Goal: Information Seeking & Learning: Learn about a topic

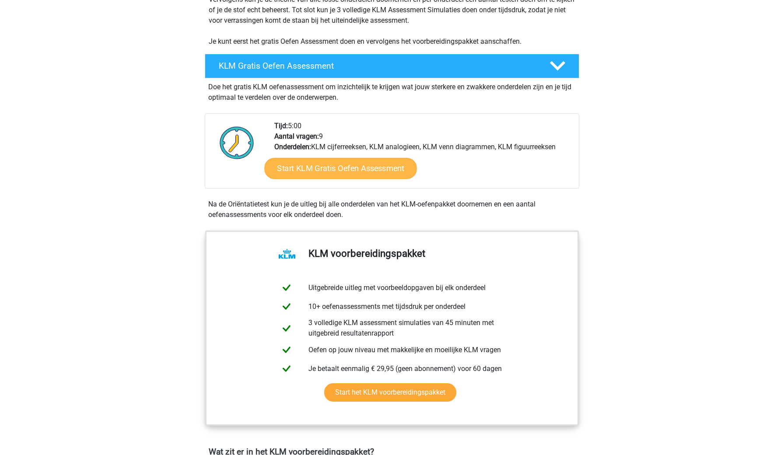
scroll to position [189, 0]
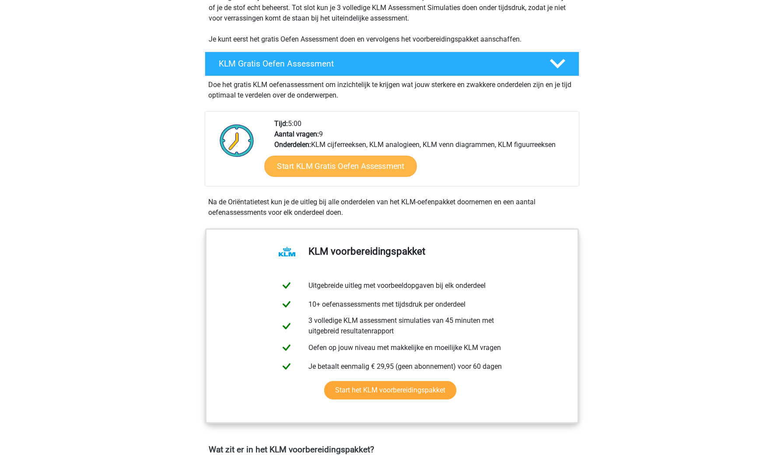
click at [362, 172] on link "Start KLM Gratis Oefen Assessment" at bounding box center [340, 165] width 152 height 21
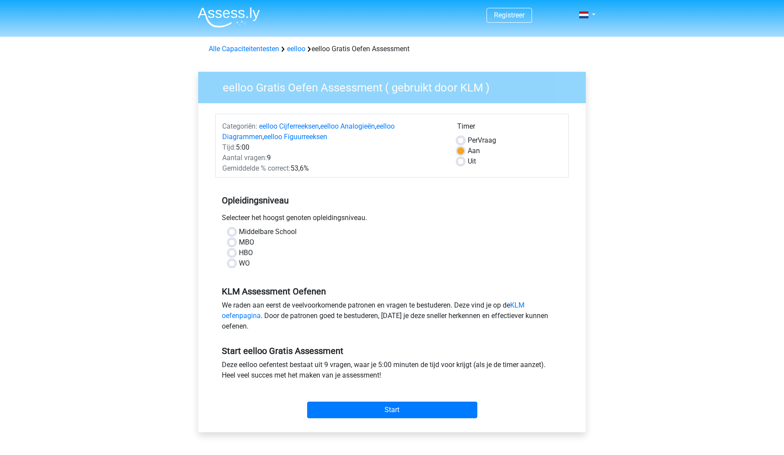
click at [226, 241] on div "Middelbare School MBO HBO WO" at bounding box center [392, 248] width 340 height 42
click at [231, 257] on div "HBO" at bounding box center [391, 253] width 327 height 10
click at [239, 255] on label "HBO" at bounding box center [246, 253] width 14 height 10
click at [233, 255] on input "HBO" at bounding box center [231, 252] width 7 height 9
radio input "true"
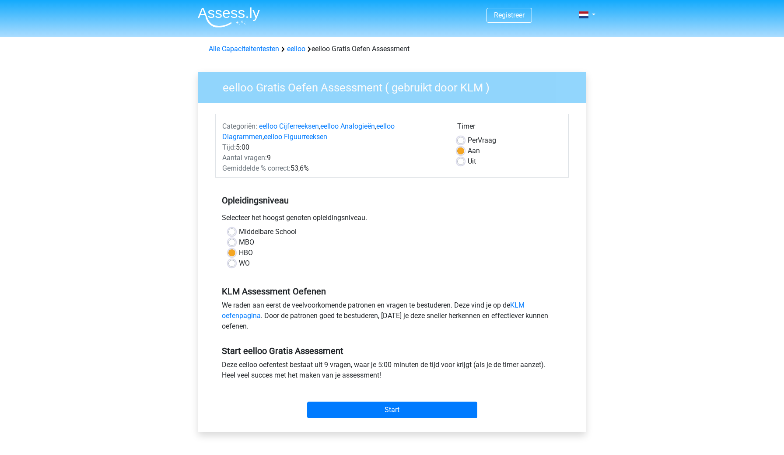
click at [239, 234] on label "Middelbare School" at bounding box center [268, 232] width 58 height 10
click at [231, 234] on input "Middelbare School" at bounding box center [231, 231] width 7 height 9
radio input "true"
click at [521, 306] on link "KLM oefenpagina" at bounding box center [373, 310] width 303 height 19
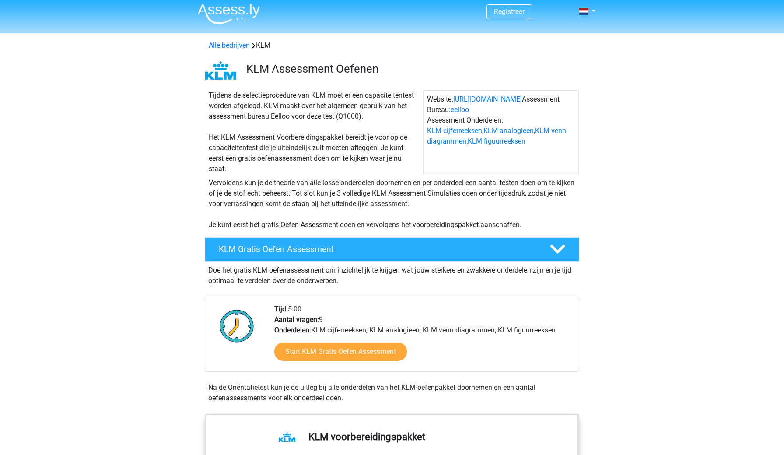
scroll to position [3, 0]
click at [357, 355] on link "Start KLM Gratis Oefen Assessment" at bounding box center [340, 351] width 152 height 21
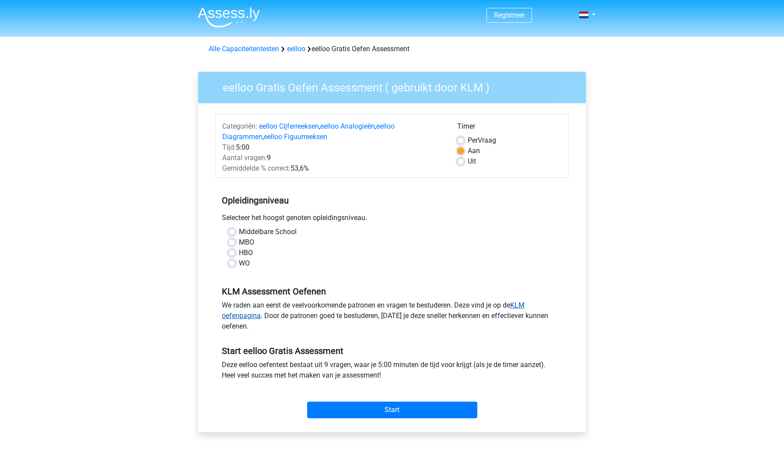
click at [522, 301] on link "KLM oefenpagina" at bounding box center [373, 310] width 303 height 19
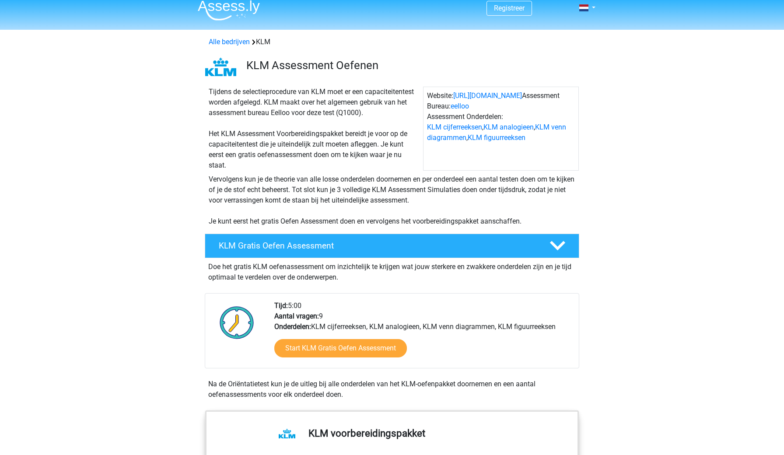
scroll to position [9, 0]
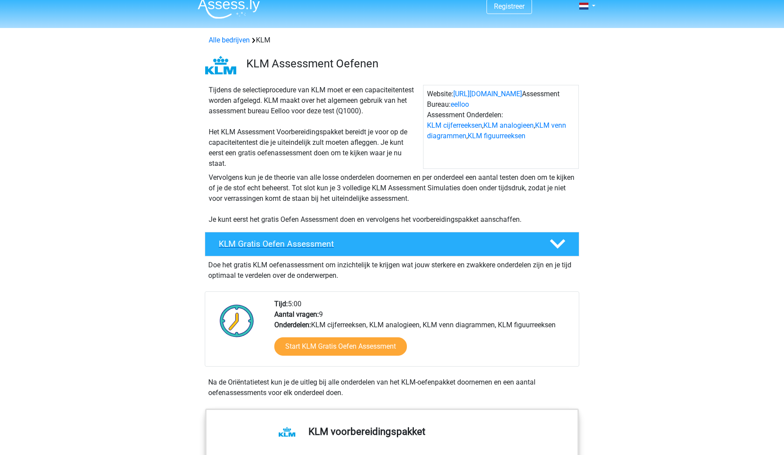
click at [547, 241] on div at bounding box center [557, 243] width 30 height 15
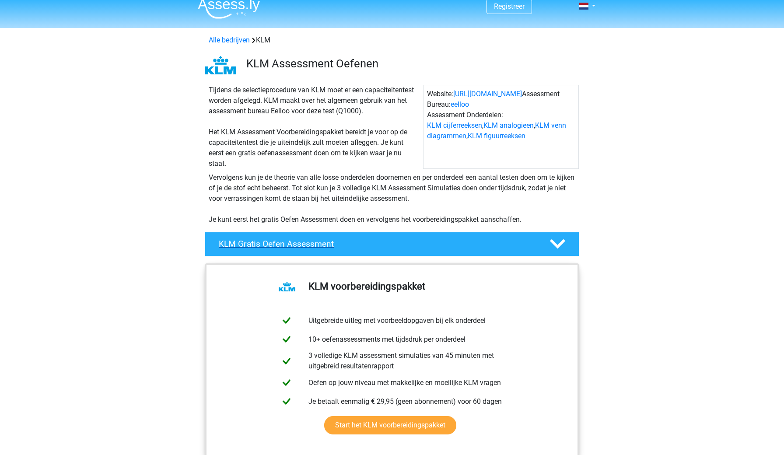
click at [547, 241] on div at bounding box center [557, 243] width 30 height 15
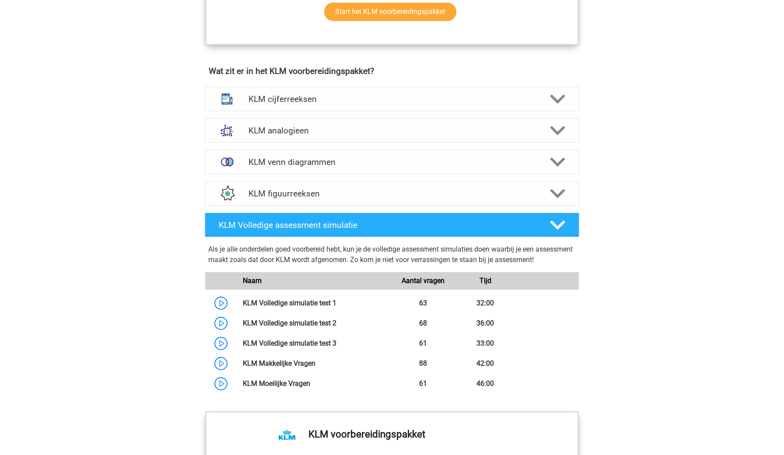
scroll to position [566, 0]
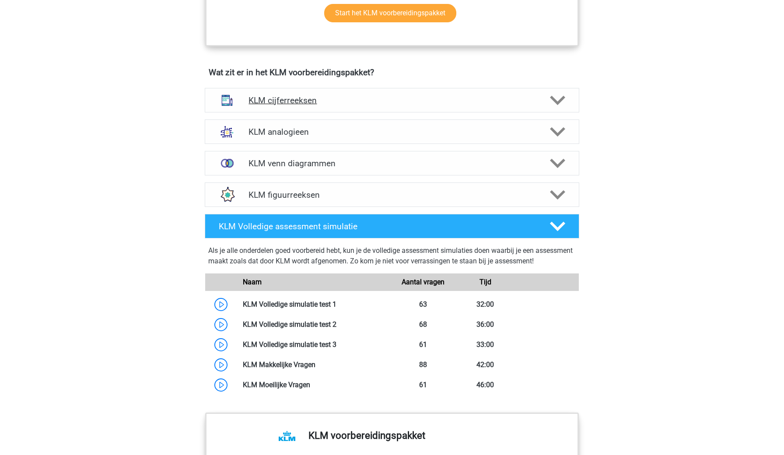
click at [517, 101] on h4 "KLM cijferreeksen" at bounding box center [391, 100] width 287 height 10
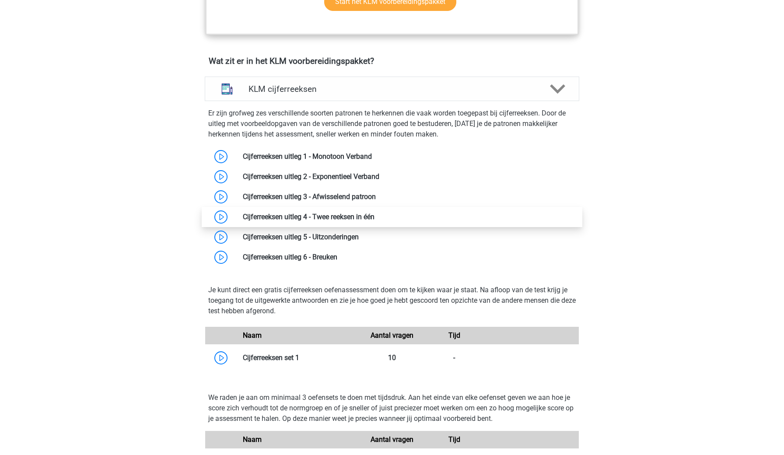
scroll to position [579, 0]
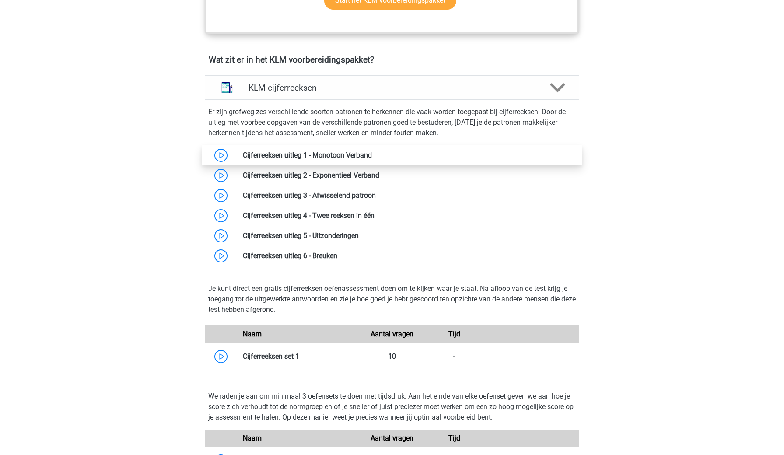
click at [372, 151] on link at bounding box center [372, 155] width 0 height 8
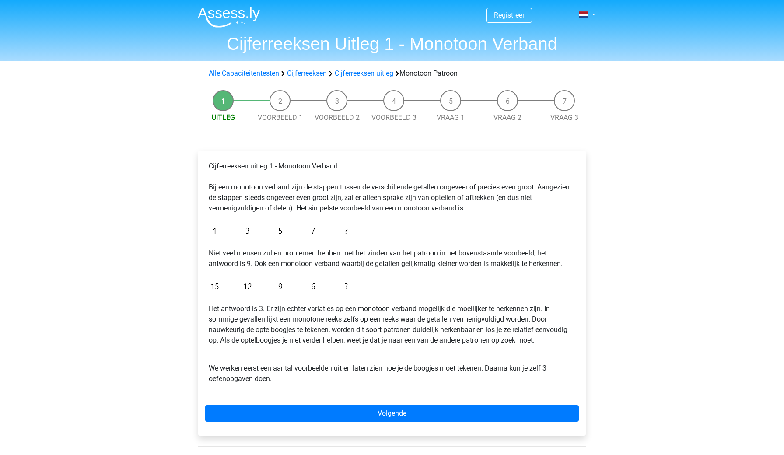
click at [292, 104] on li "Voorbeeld 1" at bounding box center [280, 106] width 57 height 33
click at [278, 98] on li "Voorbeeld 1" at bounding box center [280, 106] width 57 height 33
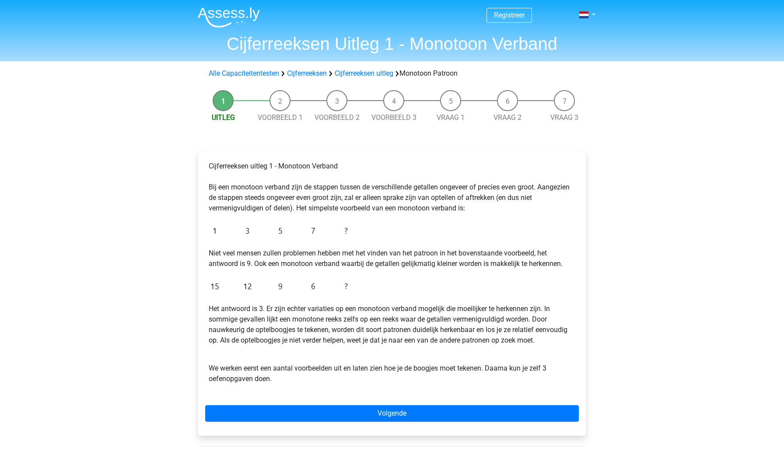
click at [278, 98] on li "Voorbeeld 1" at bounding box center [280, 106] width 57 height 33
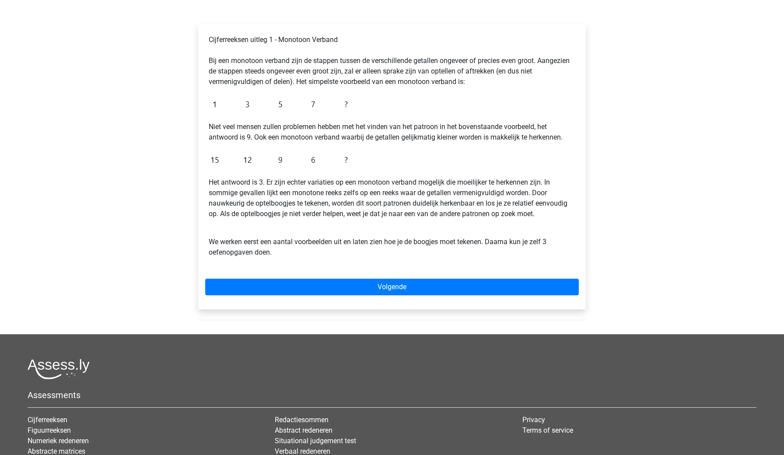
scroll to position [127, 0]
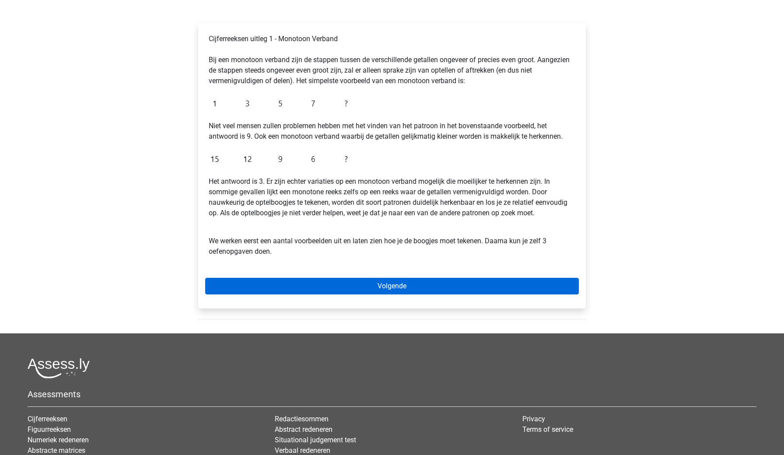
click at [353, 283] on link "Volgende" at bounding box center [392, 286] width 374 height 17
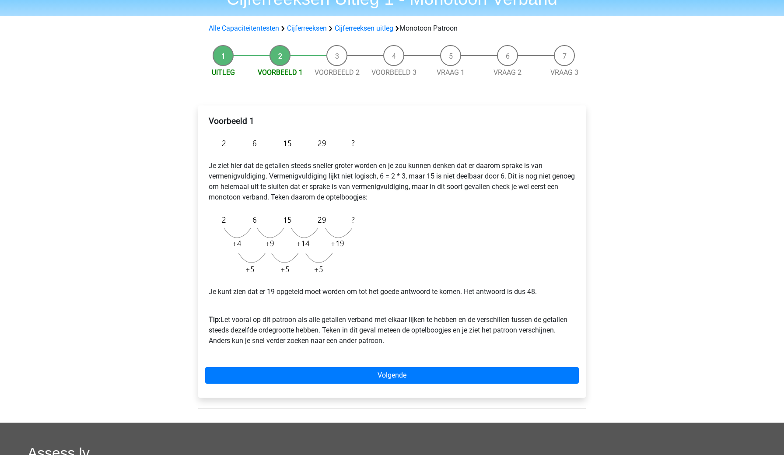
scroll to position [46, 0]
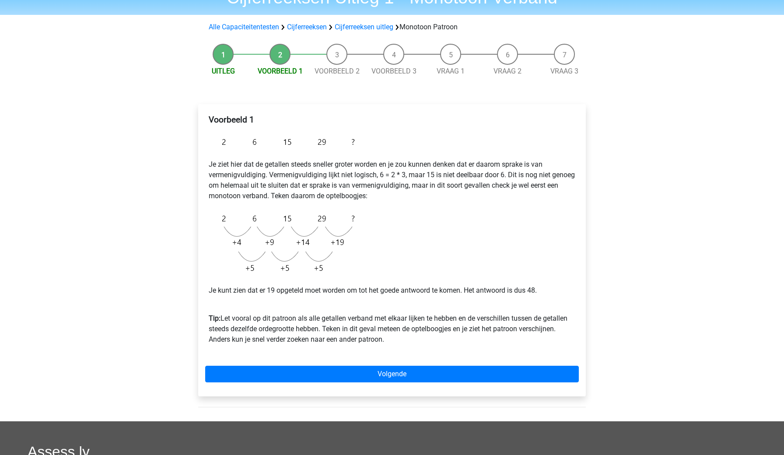
click at [311, 276] on img at bounding box center [284, 243] width 150 height 70
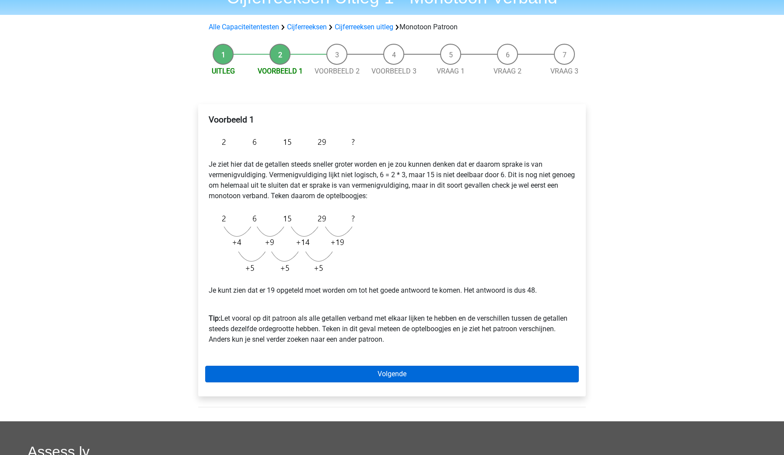
click at [320, 378] on link "Volgende" at bounding box center [392, 374] width 374 height 17
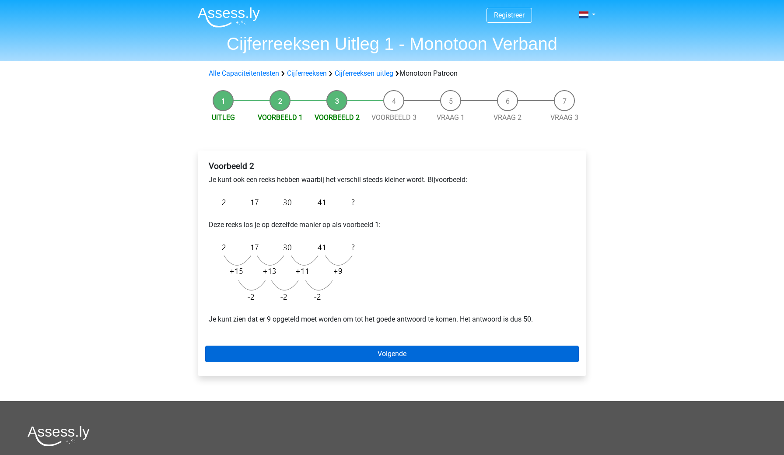
click at [315, 347] on link "Volgende" at bounding box center [392, 354] width 374 height 17
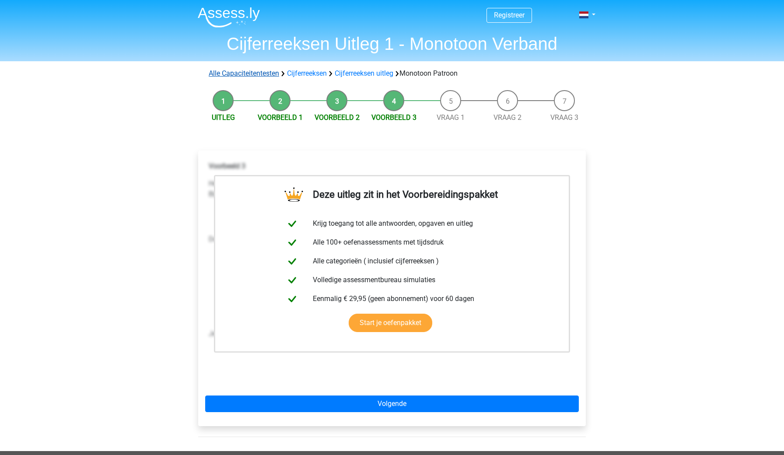
click at [248, 72] on link "Alle Capaciteitentesten" at bounding box center [244, 73] width 70 height 8
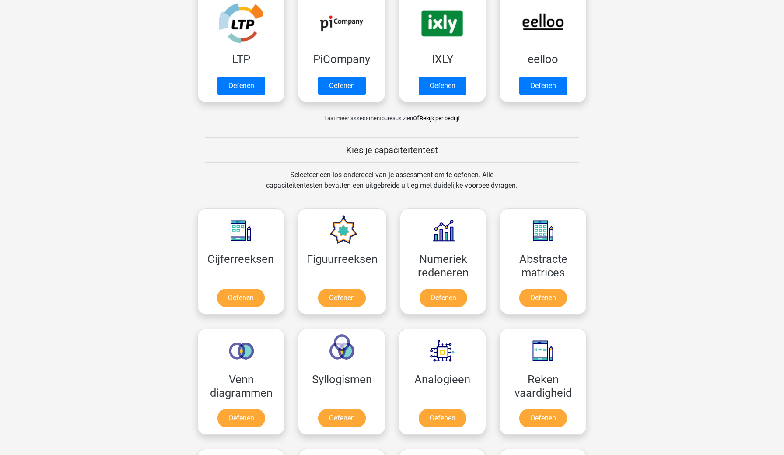
scroll to position [215, 0]
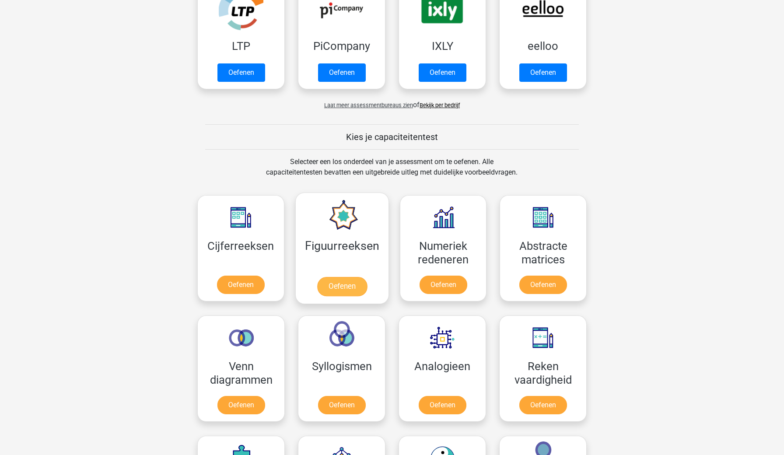
click at [323, 285] on link "Oefenen" at bounding box center [342, 286] width 50 height 19
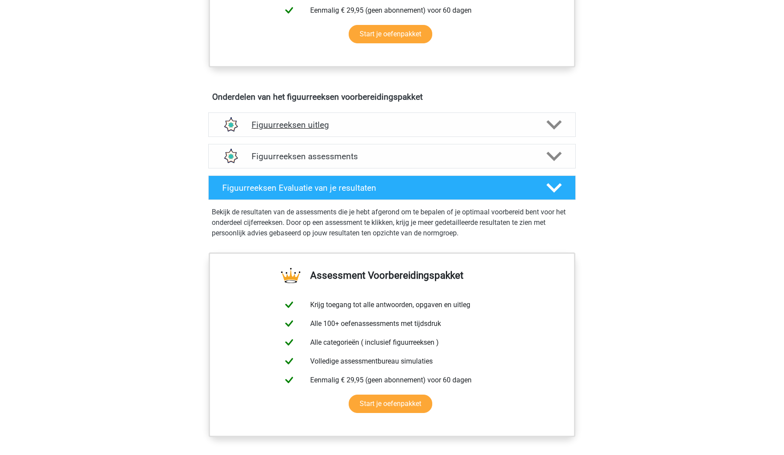
scroll to position [444, 0]
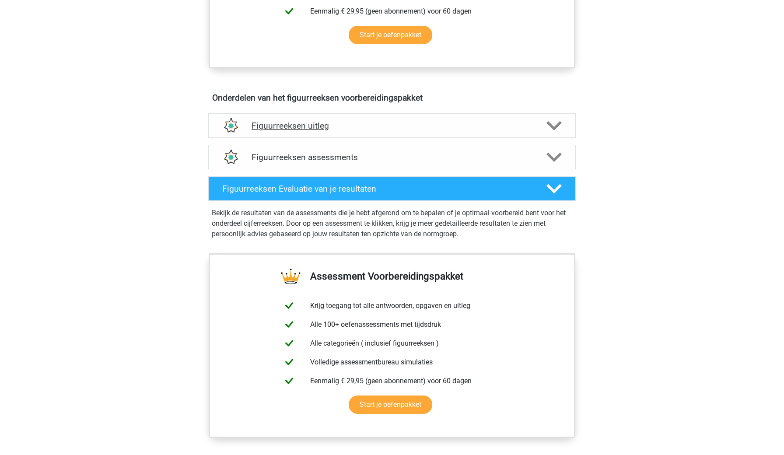
click at [381, 118] on div "Figuurreeksen uitleg" at bounding box center [391, 125] width 367 height 24
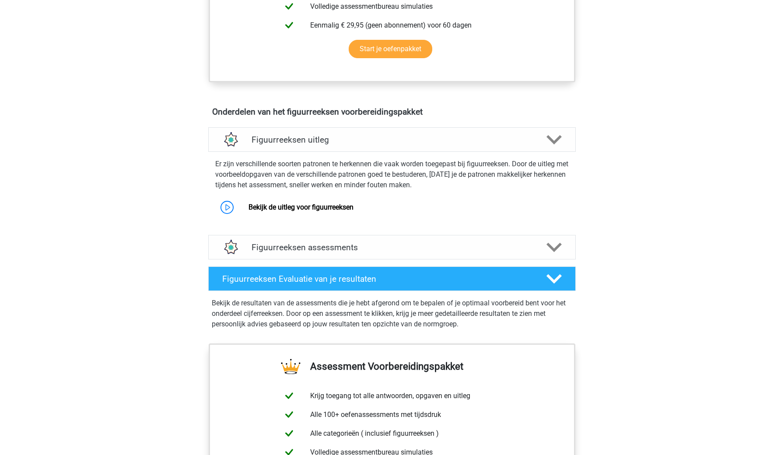
scroll to position [424, 0]
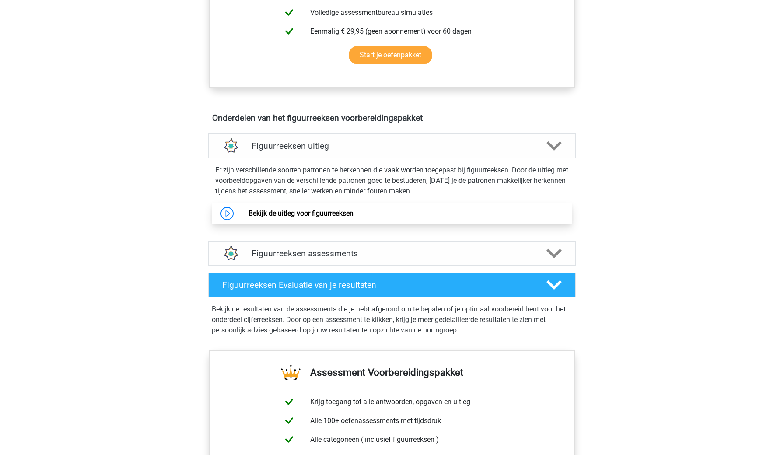
click at [336, 209] on link "Bekijk de uitleg voor figuurreeksen" at bounding box center [300, 213] width 105 height 8
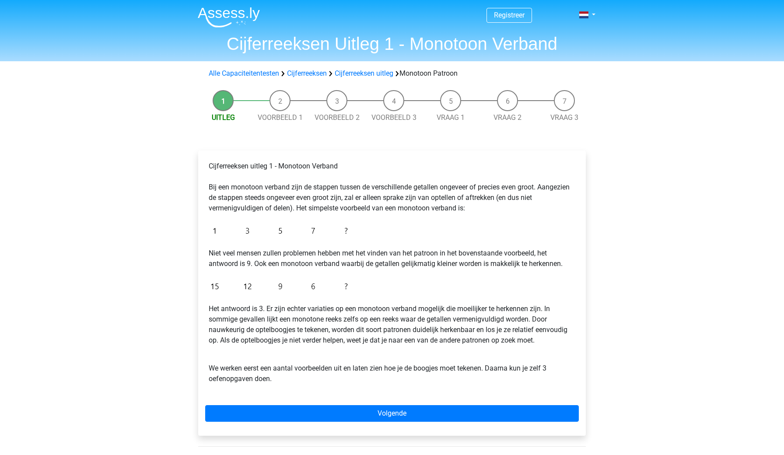
scroll to position [127, 0]
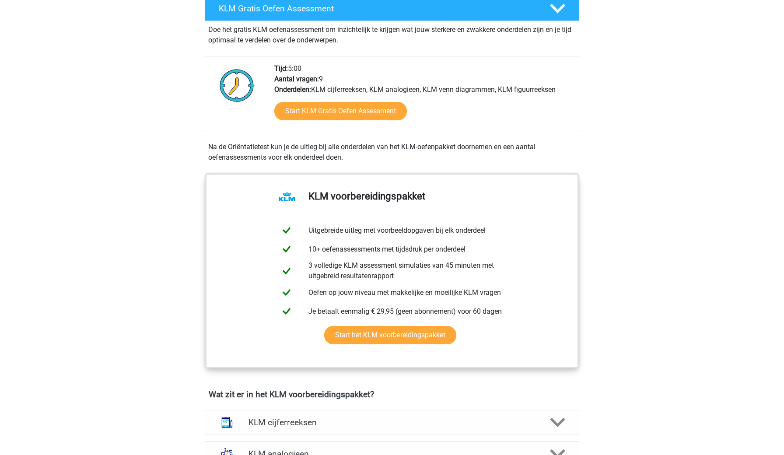
scroll to position [244, 0]
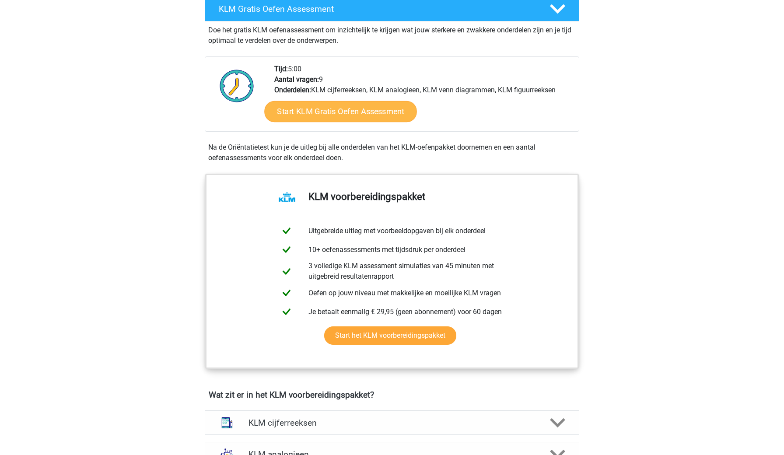
click at [294, 103] on link "Start KLM Gratis Oefen Assessment" at bounding box center [340, 111] width 152 height 21
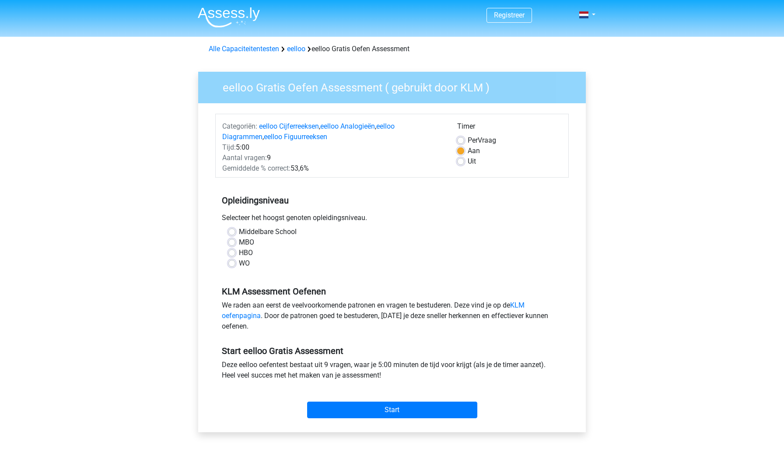
click at [236, 229] on div "Middelbare School" at bounding box center [391, 232] width 327 height 10
click at [239, 230] on label "Middelbare School" at bounding box center [268, 232] width 58 height 10
click at [234, 230] on input "Middelbare School" at bounding box center [231, 231] width 7 height 9
radio input "true"
click at [333, 410] on input "Start" at bounding box center [392, 410] width 170 height 17
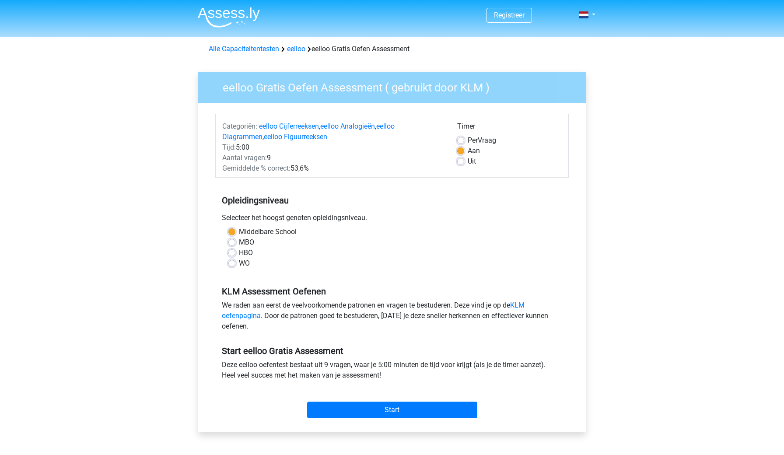
click at [468, 139] on label "Per Vraag" at bounding box center [482, 140] width 28 height 10
click at [462, 139] on input "Per Vraag" at bounding box center [460, 139] width 7 height 9
radio input "true"
click at [468, 158] on label "Uit" at bounding box center [472, 161] width 8 height 10
click at [458, 158] on input "Uit" at bounding box center [460, 160] width 7 height 9
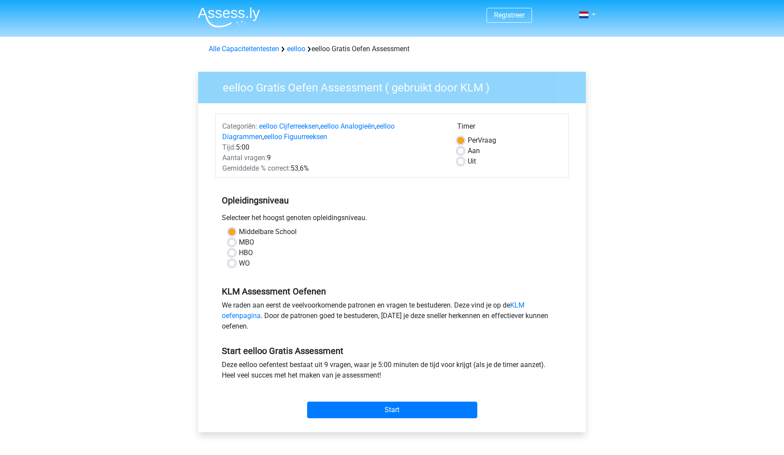
radio input "true"
click at [339, 412] on input "Start" at bounding box center [392, 410] width 170 height 17
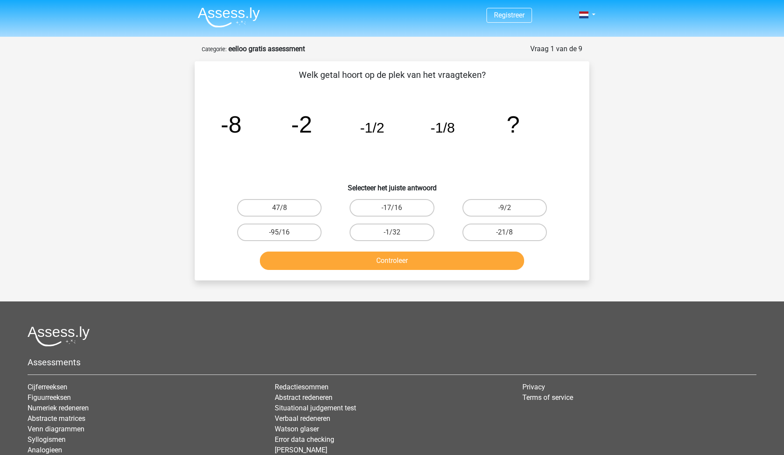
click at [392, 236] on input "-1/32" at bounding box center [395, 235] width 6 height 6
radio input "true"
click at [392, 235] on input "-1/32" at bounding box center [395, 235] width 6 height 6
click at [401, 267] on button "Controleer" at bounding box center [392, 261] width 265 height 18
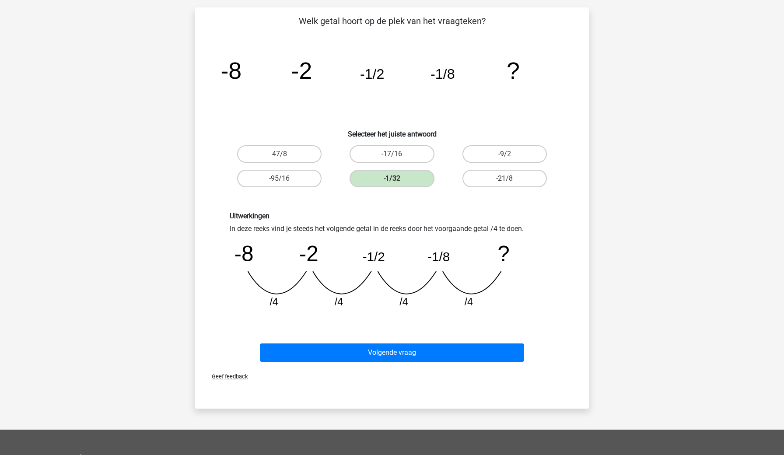
scroll to position [56, 0]
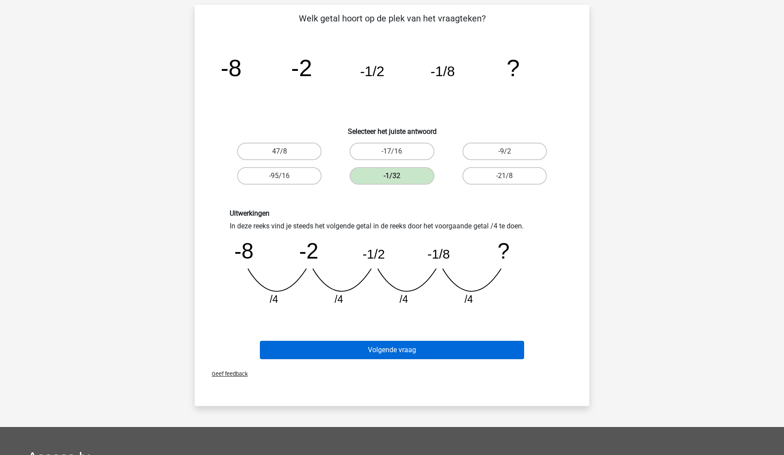
click at [370, 347] on button "Volgende vraag" at bounding box center [392, 350] width 265 height 18
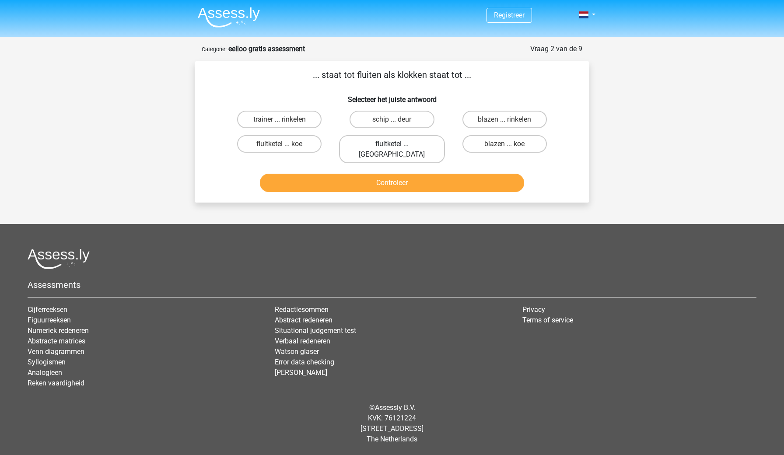
click at [377, 146] on label "fluitketel ... luiden" at bounding box center [391, 149] width 105 height 28
click at [392, 146] on input "fluitketel ... luiden" at bounding box center [395, 147] width 6 height 6
radio input "true"
click at [377, 176] on button "Controleer" at bounding box center [392, 183] width 265 height 18
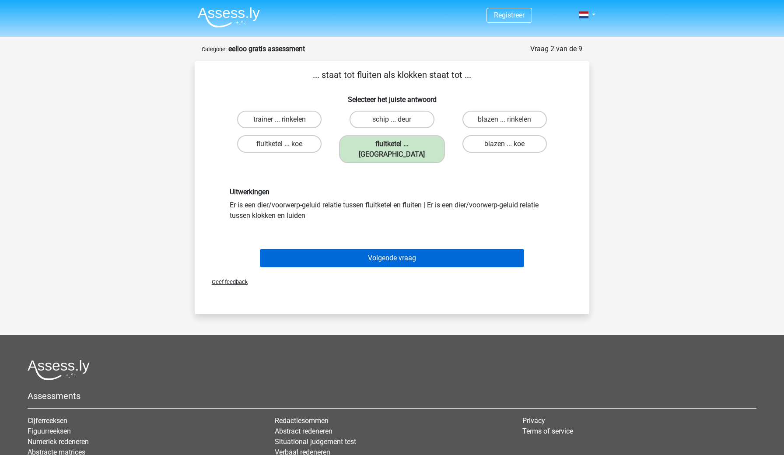
click at [415, 249] on button "Volgende vraag" at bounding box center [392, 258] width 265 height 18
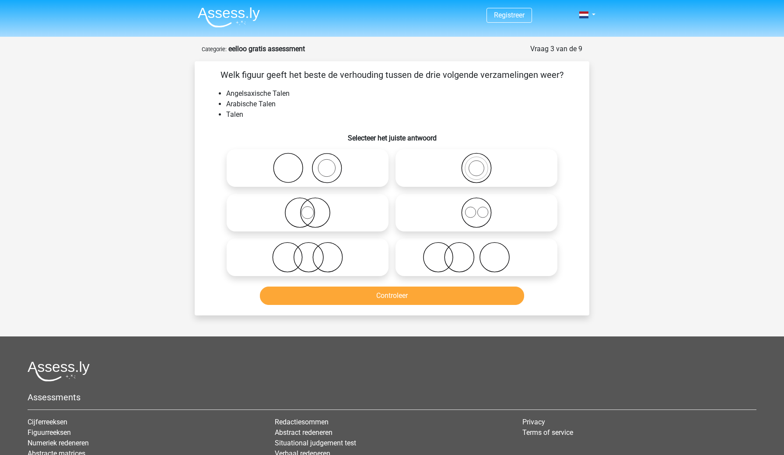
click at [472, 164] on icon at bounding box center [476, 168] width 155 height 31
click at [476, 164] on input "radio" at bounding box center [479, 161] width 6 height 6
radio input "true"
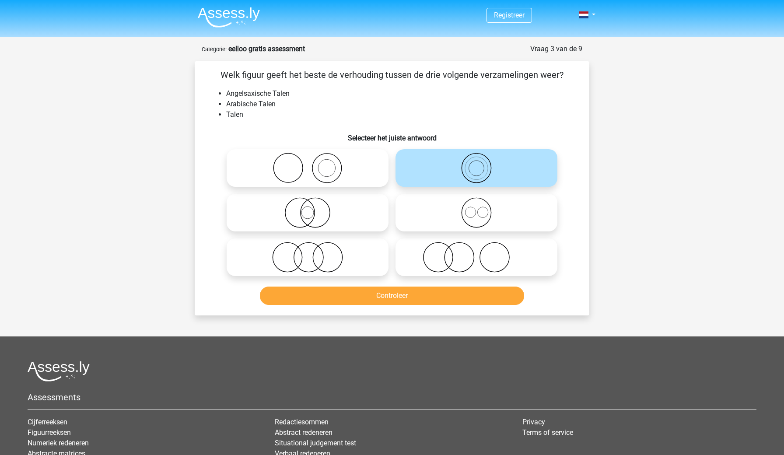
click at [451, 293] on button "Controleer" at bounding box center [392, 296] width 265 height 18
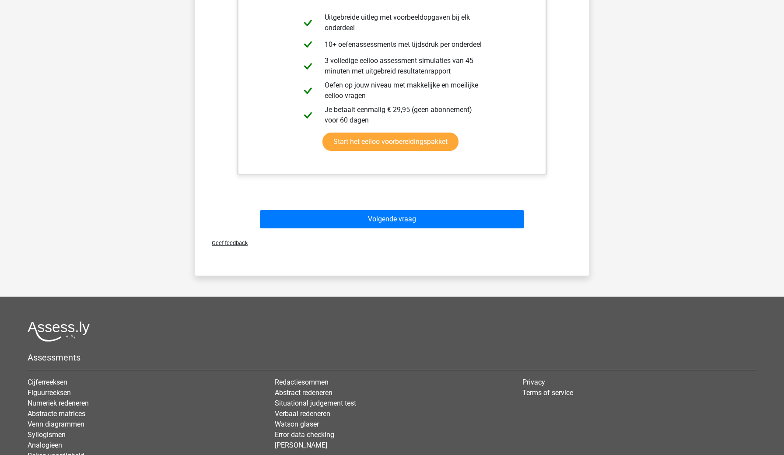
scroll to position [405, 0]
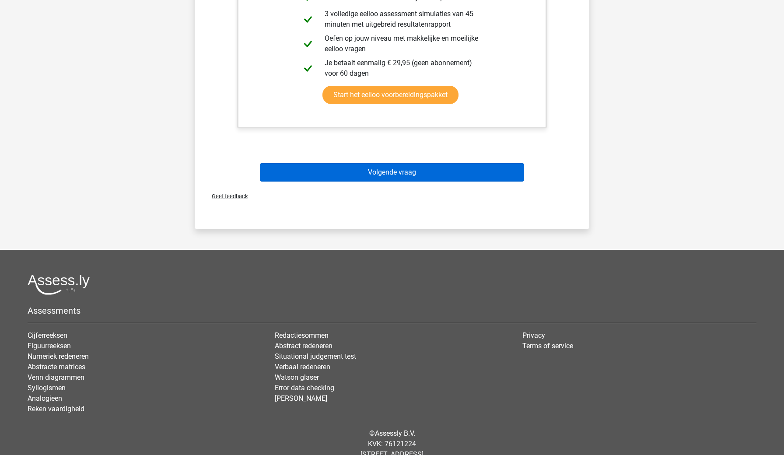
click at [419, 177] on button "Volgende vraag" at bounding box center [392, 172] width 265 height 18
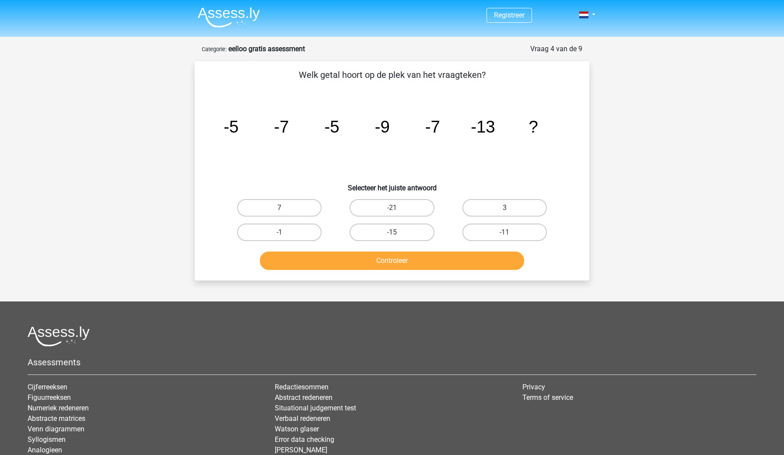
scroll to position [0, 0]
click at [531, 231] on label "-11" at bounding box center [504, 232] width 84 height 17
click at [510, 232] on input "-11" at bounding box center [507, 235] width 6 height 6
radio input "true"
click at [506, 266] on button "Controleer" at bounding box center [392, 261] width 265 height 18
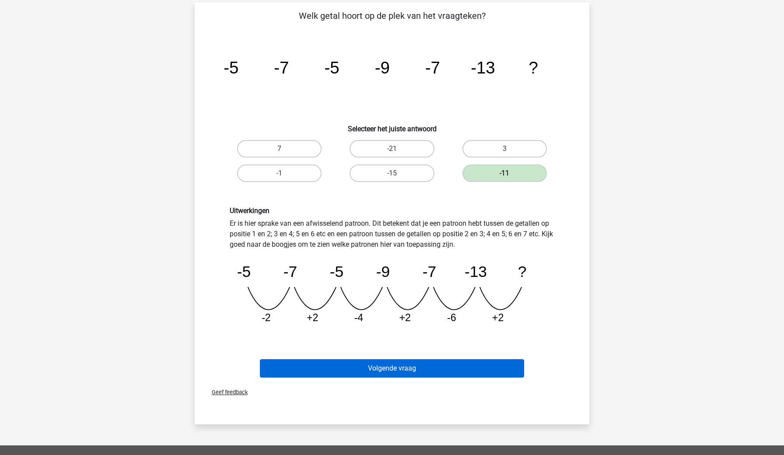
scroll to position [67, 0]
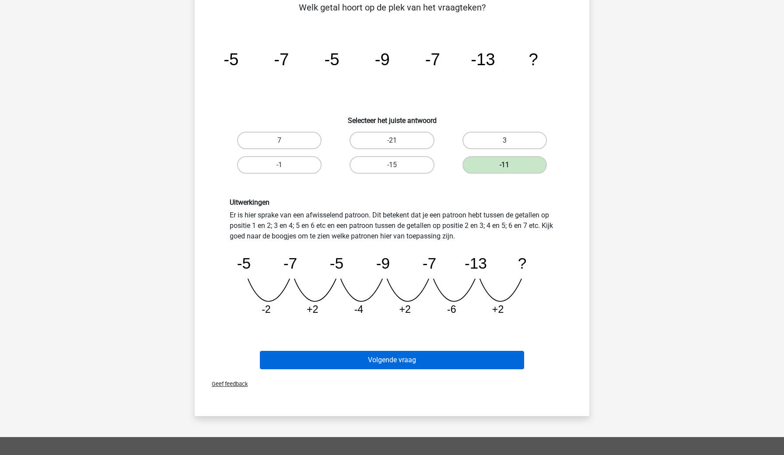
click at [444, 358] on button "Volgende vraag" at bounding box center [392, 360] width 265 height 18
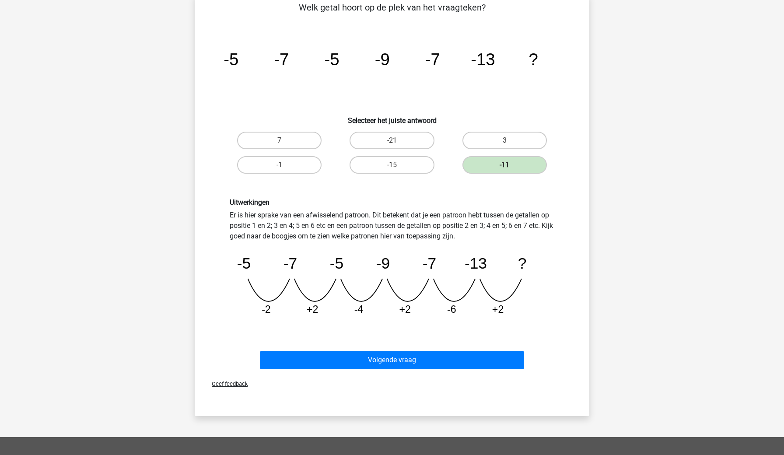
scroll to position [0, 0]
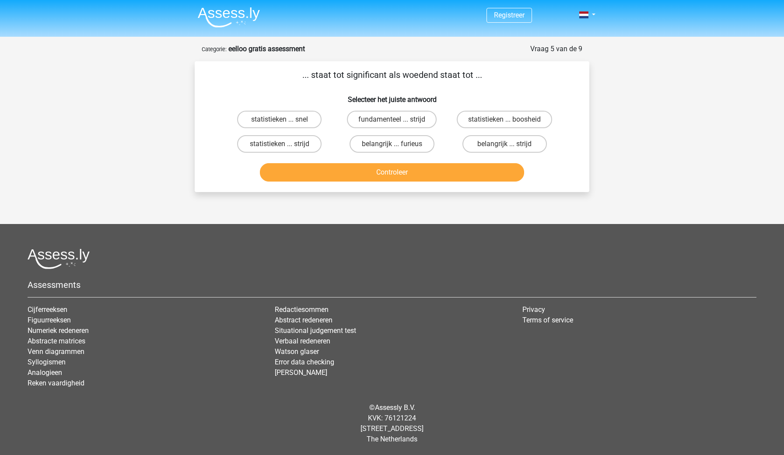
click at [406, 171] on button "Controleer" at bounding box center [392, 172] width 265 height 18
click at [420, 141] on label "belangrijk ... furieus" at bounding box center [391, 143] width 84 height 17
click at [398, 144] on input "belangrijk ... furieus" at bounding box center [395, 147] width 6 height 6
radio input "true"
click at [419, 161] on div "Controleer" at bounding box center [392, 170] width 367 height 29
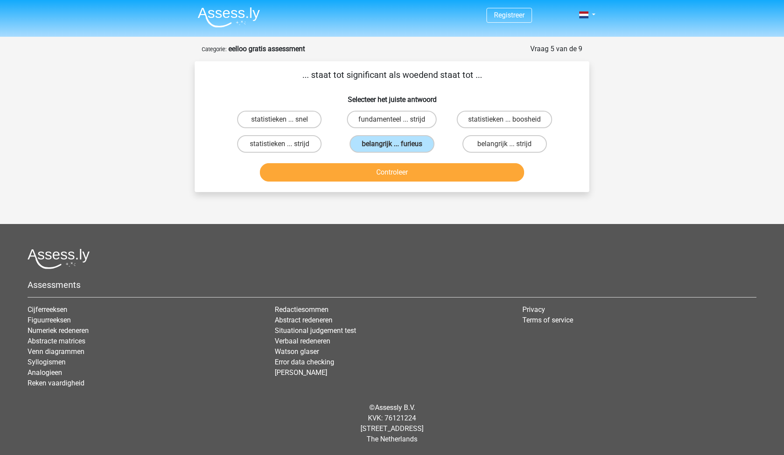
click at [419, 168] on button "Controleer" at bounding box center [392, 172] width 265 height 18
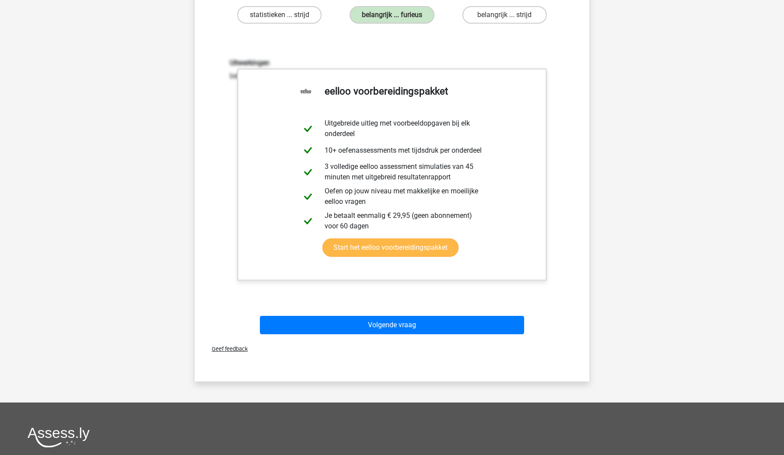
scroll to position [185, 0]
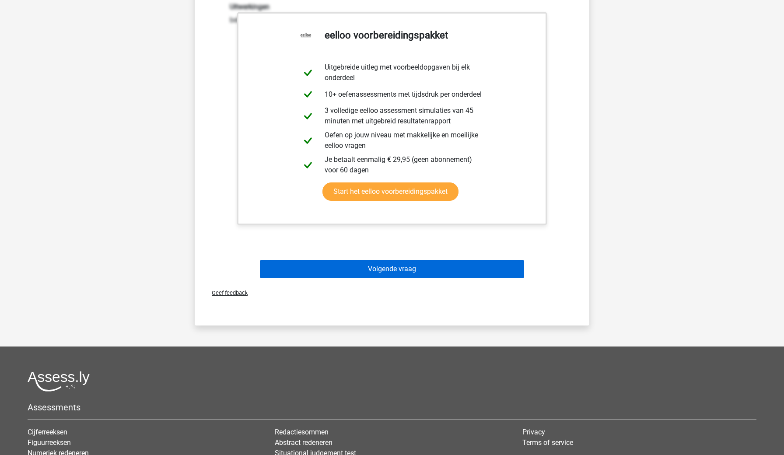
click at [382, 273] on button "Volgende vraag" at bounding box center [392, 269] width 265 height 18
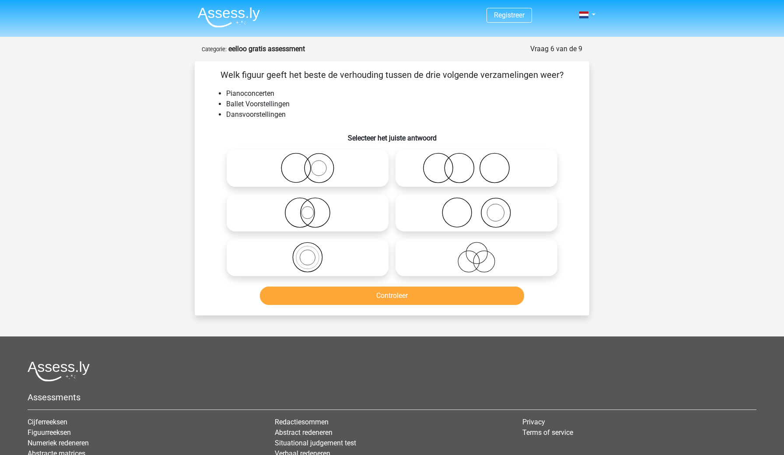
scroll to position [0, 0]
click at [407, 128] on h6 "Selecteer het juiste antwoord" at bounding box center [392, 134] width 367 height 15
click at [460, 219] on icon at bounding box center [476, 212] width 155 height 31
click at [476, 208] on input "radio" at bounding box center [479, 206] width 6 height 6
radio input "true"
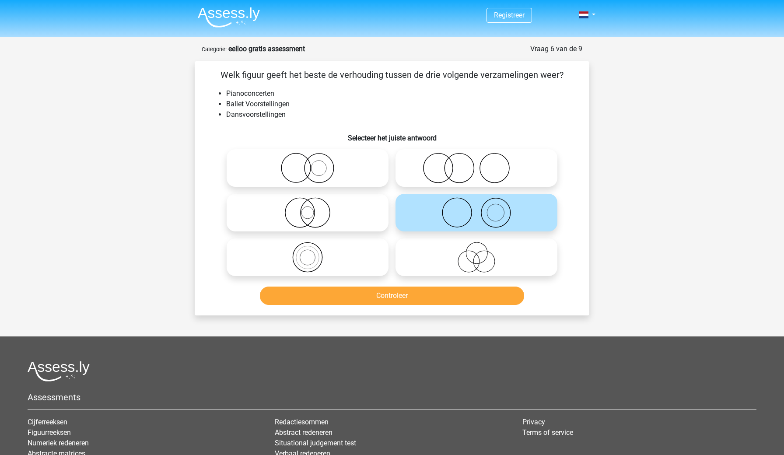
click at [452, 297] on button "Controleer" at bounding box center [392, 296] width 265 height 18
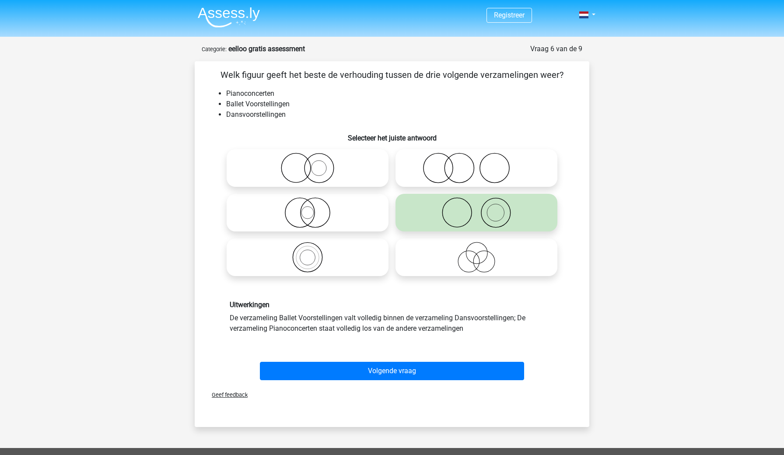
click at [452, 297] on div "Uitwerkingen De verzameling Ballet Voorstellingen valt volledig binnen de verza…" at bounding box center [392, 317] width 367 height 75
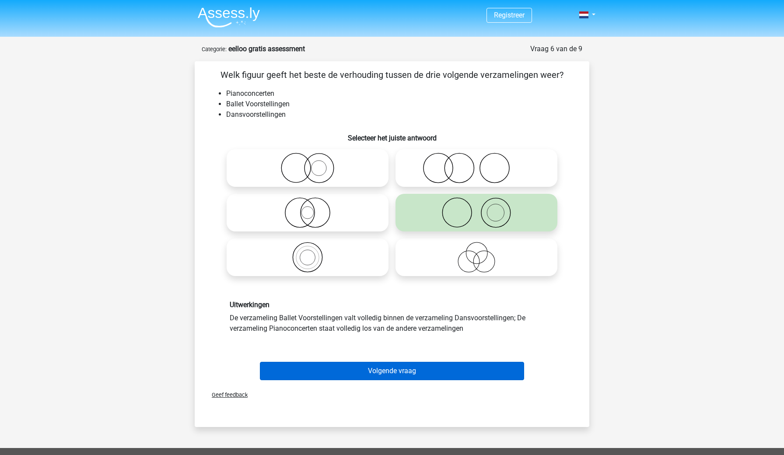
click at [423, 370] on button "Volgende vraag" at bounding box center [392, 371] width 265 height 18
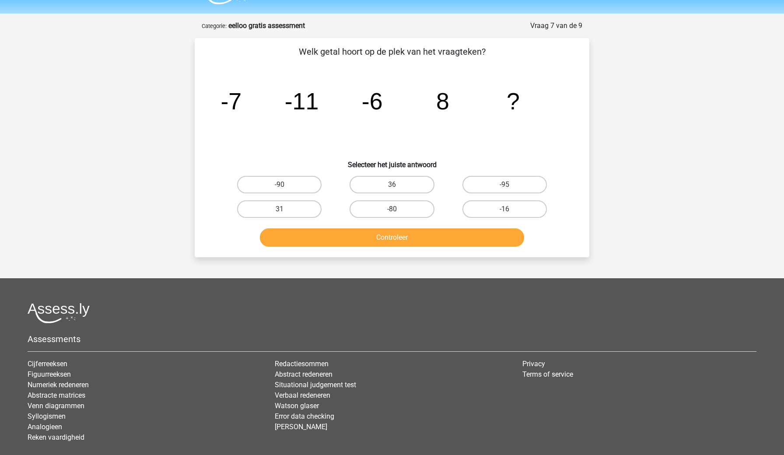
scroll to position [29, 0]
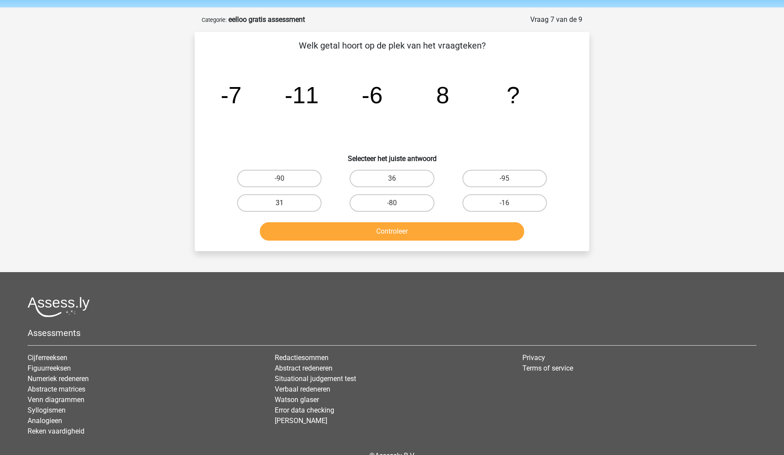
click at [307, 198] on label "31" at bounding box center [279, 202] width 84 height 17
click at [285, 203] on input "31" at bounding box center [283, 206] width 6 height 6
radio input "true"
click at [329, 230] on button "Controleer" at bounding box center [392, 231] width 265 height 18
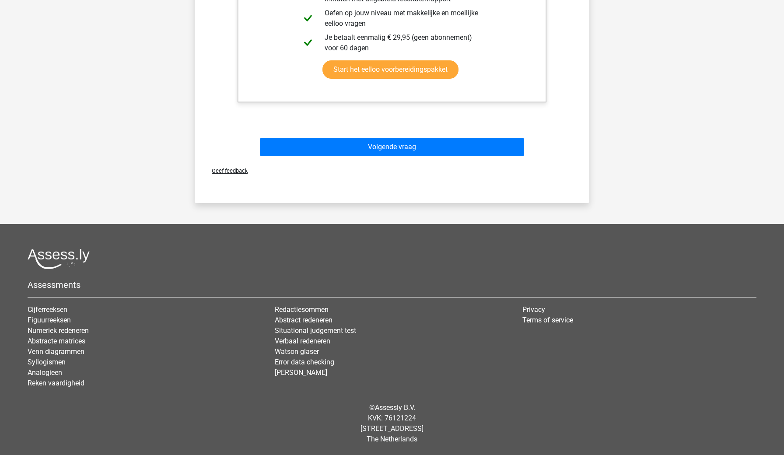
scroll to position [395, 0]
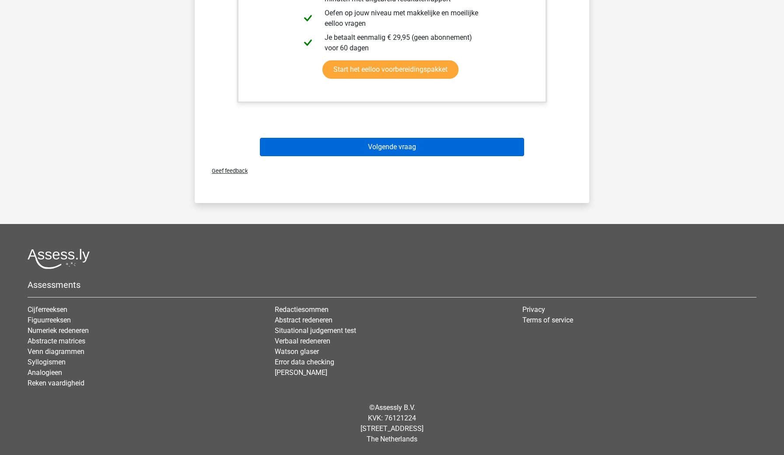
click at [381, 143] on button "Volgende vraag" at bounding box center [392, 147] width 265 height 18
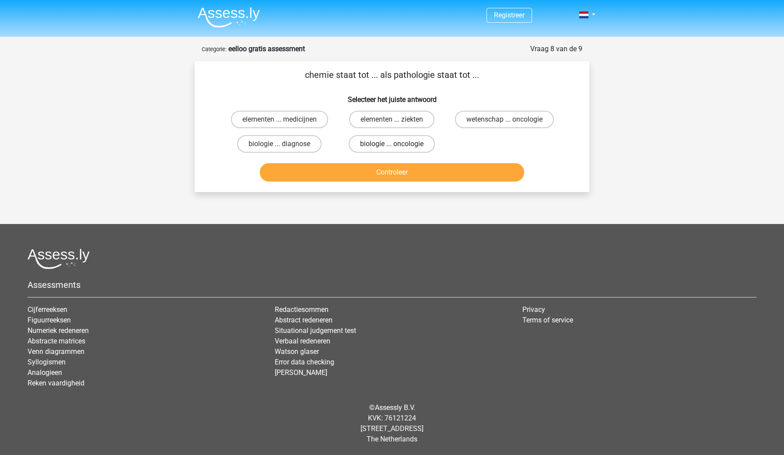
scroll to position [0, 0]
click at [380, 120] on label "elementen ... ziekten" at bounding box center [391, 119] width 85 height 17
click at [392, 120] on input "elementen ... ziekten" at bounding box center [395, 122] width 6 height 6
radio input "true"
click at [392, 171] on button "Controleer" at bounding box center [392, 172] width 265 height 18
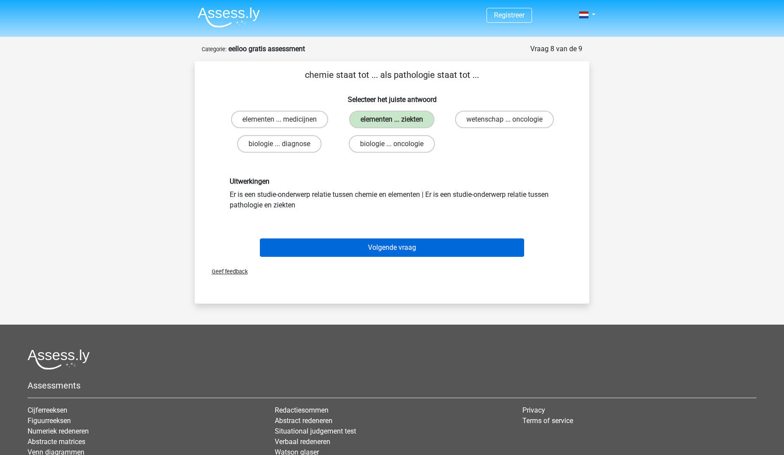
click at [325, 245] on button "Volgende vraag" at bounding box center [392, 247] width 265 height 18
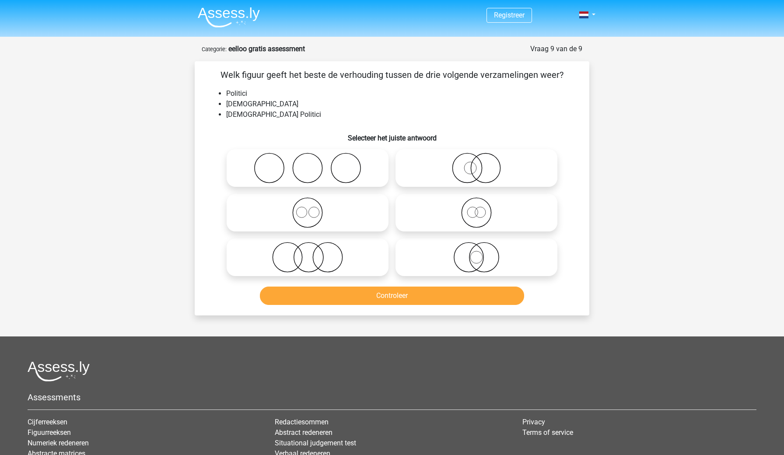
click at [470, 263] on icon at bounding box center [476, 257] width 155 height 31
click at [476, 253] on input "radio" at bounding box center [479, 250] width 6 height 6
radio input "true"
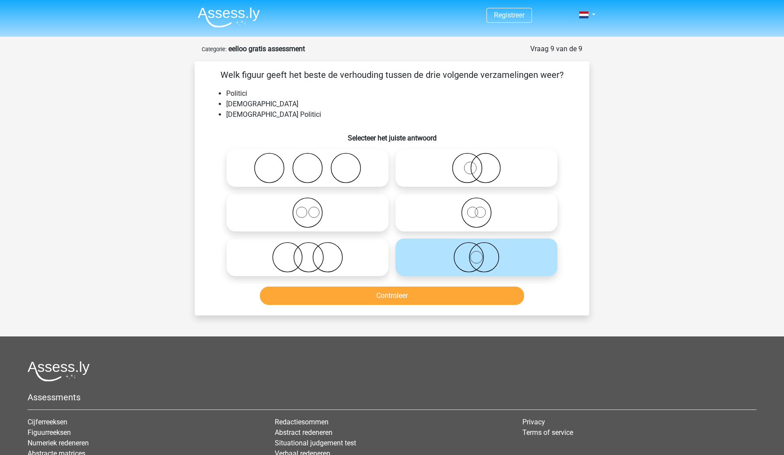
click at [463, 295] on button "Controleer" at bounding box center [392, 296] width 265 height 18
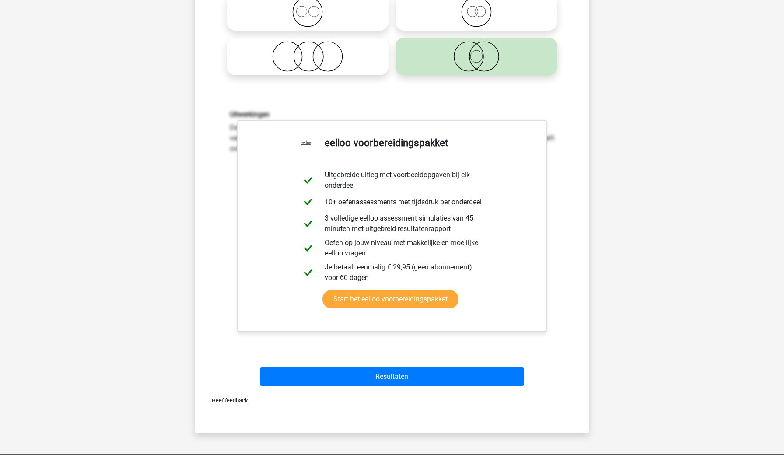
scroll to position [236, 0]
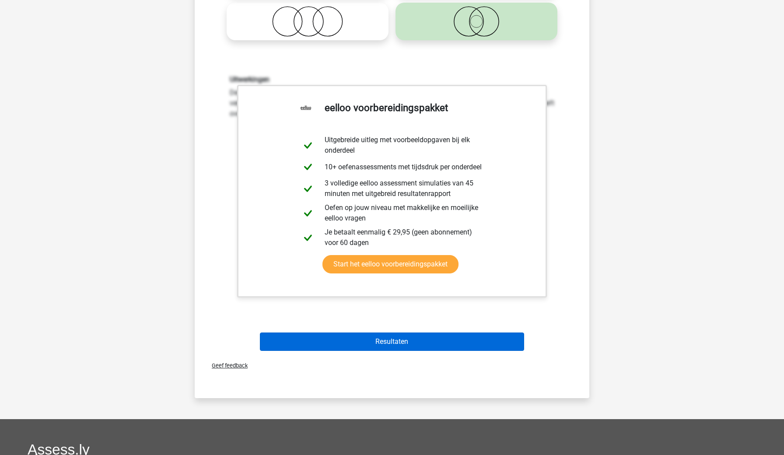
click at [423, 340] on button "Resultaten" at bounding box center [392, 341] width 265 height 18
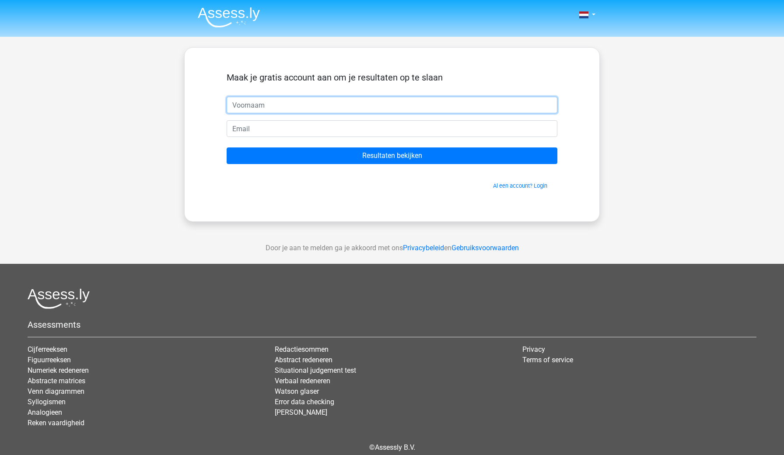
type input "[PERSON_NAME]"
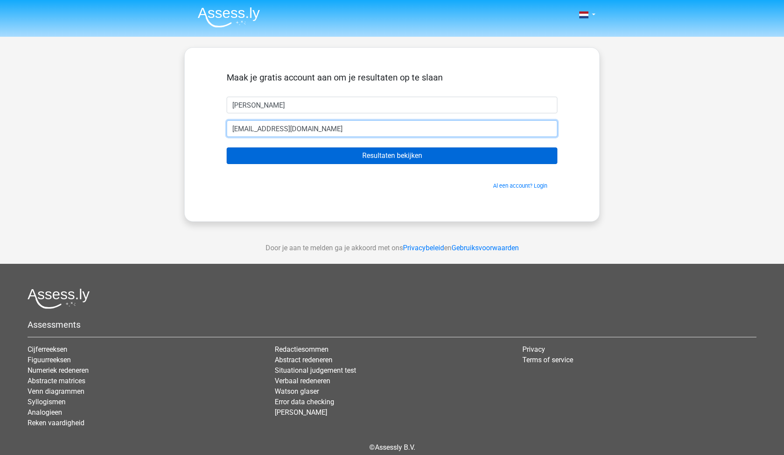
type input "[EMAIL_ADDRESS][DOMAIN_NAME]"
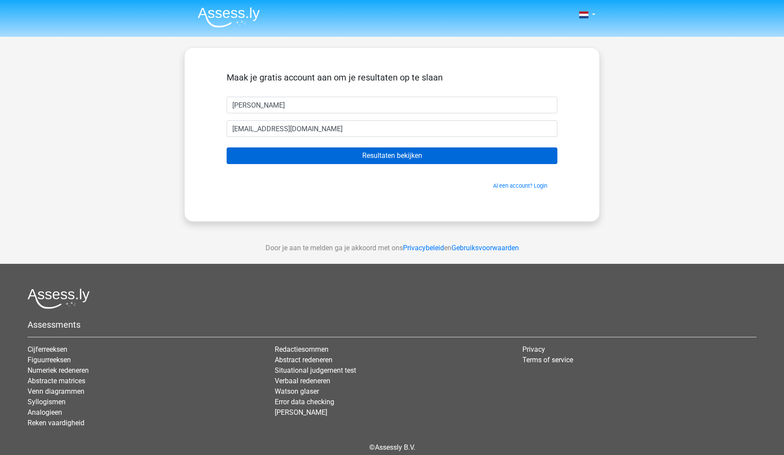
click at [409, 159] on input "Resultaten bekijken" at bounding box center [392, 155] width 331 height 17
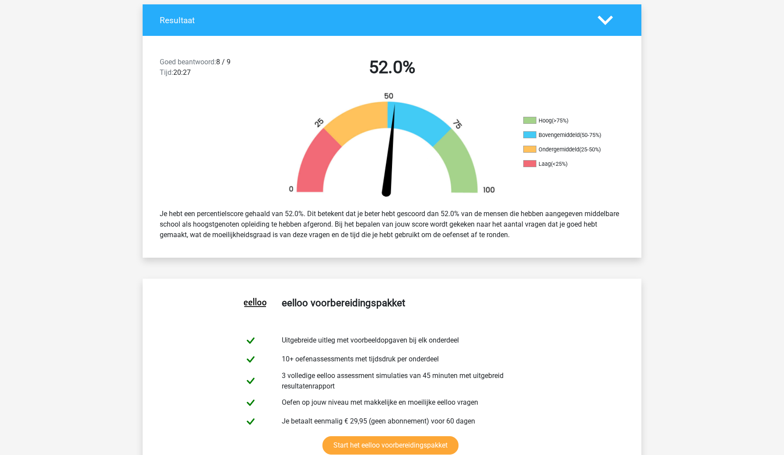
scroll to position [187, 0]
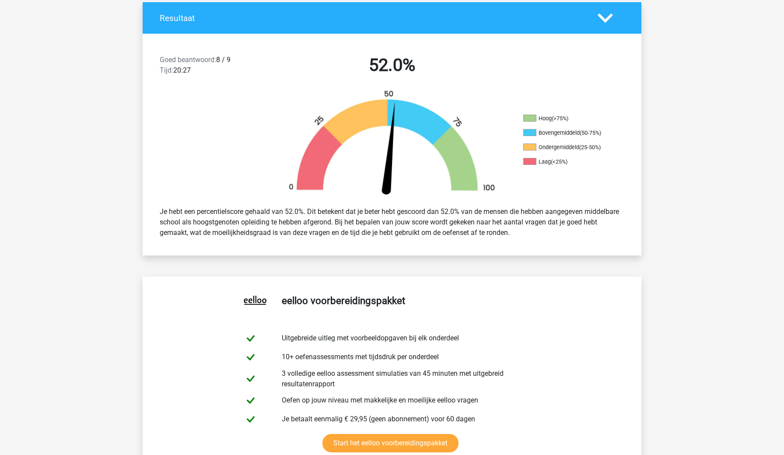
click at [329, 226] on div "Je hebt een percentielscore gehaald van 52.0%. Dit betekent dat je beter hebt g…" at bounding box center [392, 222] width 478 height 38
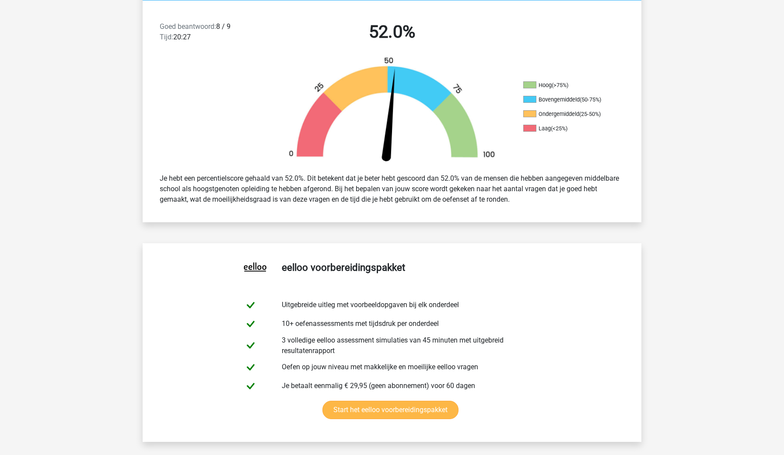
scroll to position [223, 0]
